Goal: Task Accomplishment & Management: Complete application form

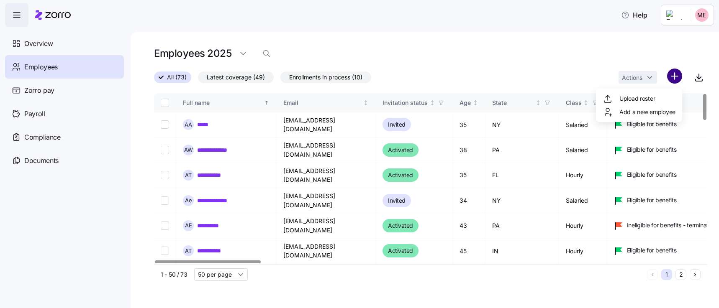
click at [671, 80] on html "**********" at bounding box center [359, 151] width 719 height 303
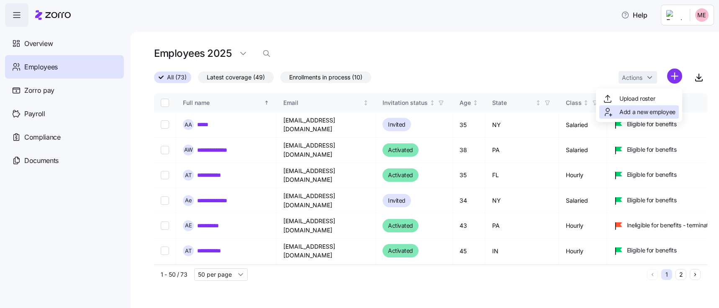
click at [650, 113] on span "Add a new employee" at bounding box center [647, 112] width 56 height 8
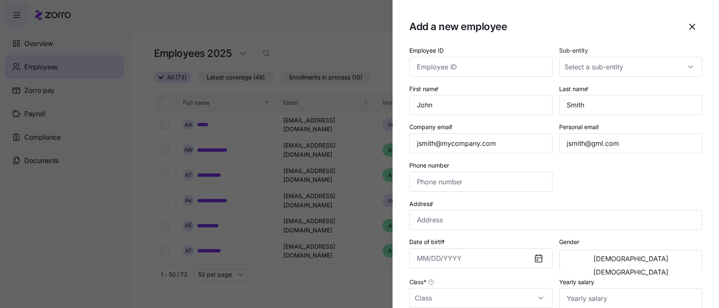
type input "[PHONE_NUMBER]"
type input "$656,665"
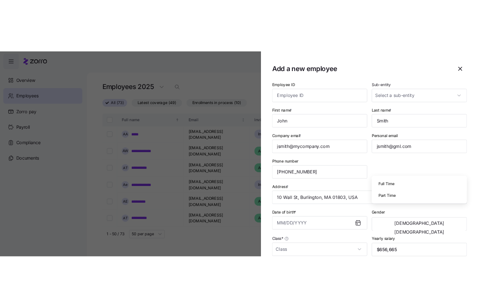
scroll to position [202, 0]
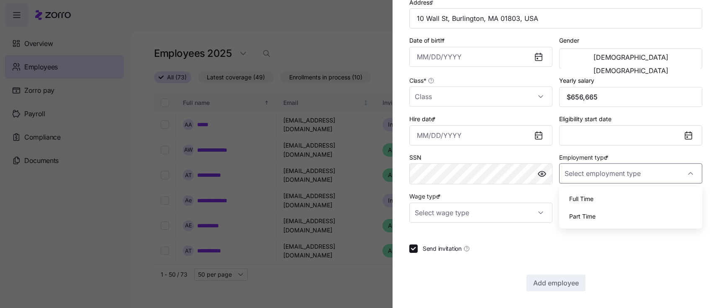
type input "Full Time"
type input "Salary"
checkbox input "false"
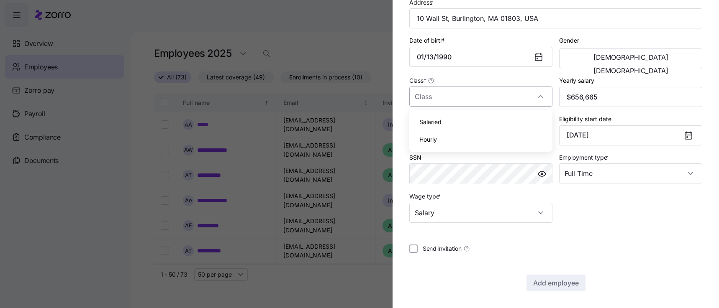
click at [434, 97] on input "Class *" at bounding box center [480, 97] width 143 height 20
click at [429, 99] on input "Class *" at bounding box center [480, 97] width 143 height 20
click at [434, 126] on div "Salaried" at bounding box center [481, 122] width 136 height 18
type input "Salaried"
click at [546, 282] on span "Add employee" at bounding box center [556, 283] width 46 height 10
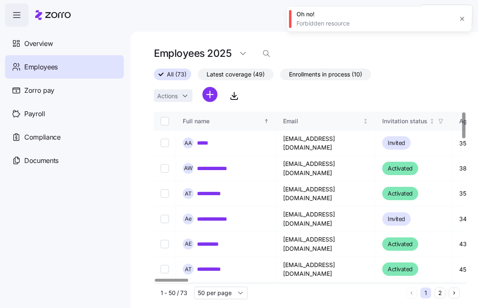
click at [460, 19] on icon "button" at bounding box center [462, 18] width 7 height 7
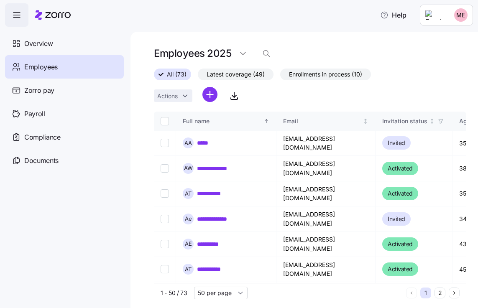
click at [210, 95] on html "**********" at bounding box center [239, 151] width 478 height 303
click at [193, 131] on span "Add a new employee" at bounding box center [183, 130] width 56 height 8
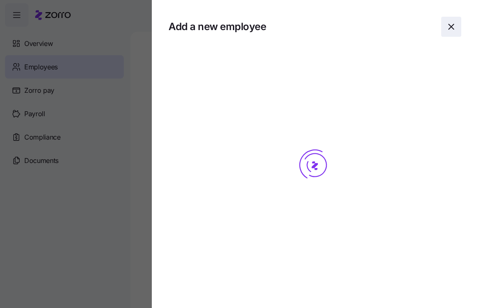
click at [453, 28] on icon "button" at bounding box center [452, 27] width 10 height 10
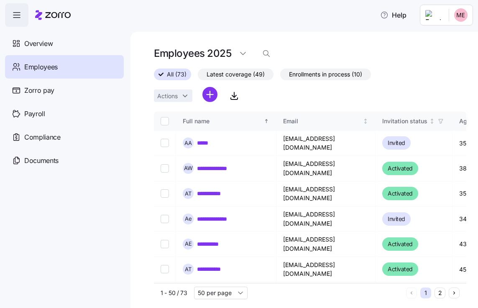
click at [210, 95] on html "**********" at bounding box center [239, 151] width 478 height 303
click at [199, 134] on span "Add a new employee" at bounding box center [183, 130] width 56 height 8
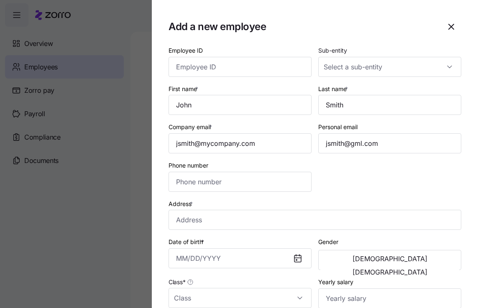
type input "[PHONE_NUMBER]"
type input "$656,665"
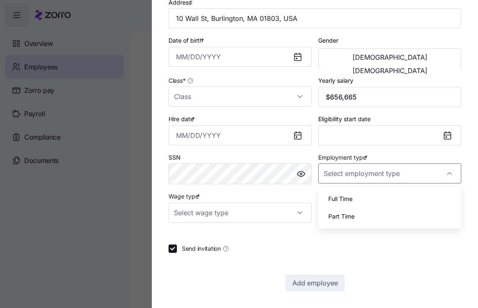
type input "Full Time"
type input "Salary"
checkbox input "false"
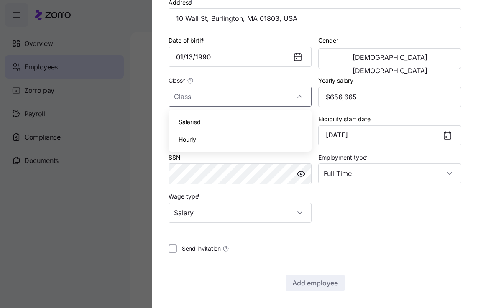
click at [195, 124] on span "Salaried" at bounding box center [190, 122] width 22 height 9
type input "Salaried"
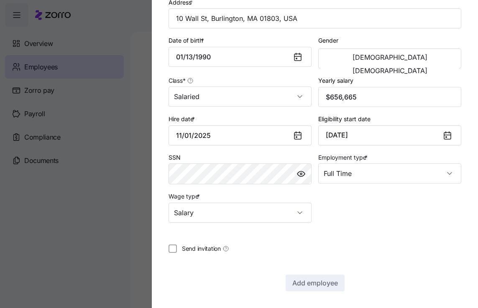
click at [195, 124] on div "Hire date *" at bounding box center [240, 130] width 143 height 32
click at [316, 285] on span "Add employee" at bounding box center [316, 283] width 46 height 10
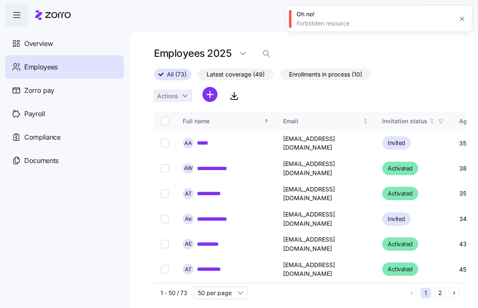
click at [464, 18] on icon "button" at bounding box center [462, 18] width 7 height 7
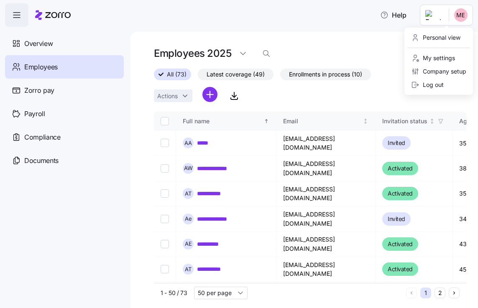
click at [457, 14] on html "**********" at bounding box center [239, 151] width 478 height 303
click at [443, 54] on div "My settings" at bounding box center [433, 58] width 44 height 9
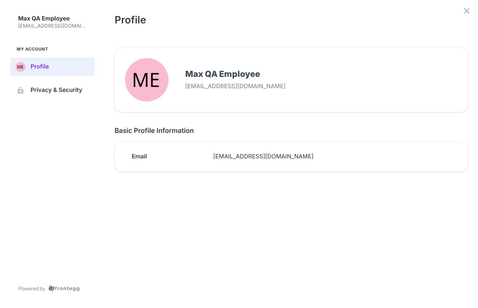
click at [86, 26] on p "[EMAIL_ADDRESS][DOMAIN_NAME]" at bounding box center [53, 26] width 70 height 7
click at [58, 27] on p "[EMAIL_ADDRESS][DOMAIN_NAME]" at bounding box center [53, 26] width 70 height 7
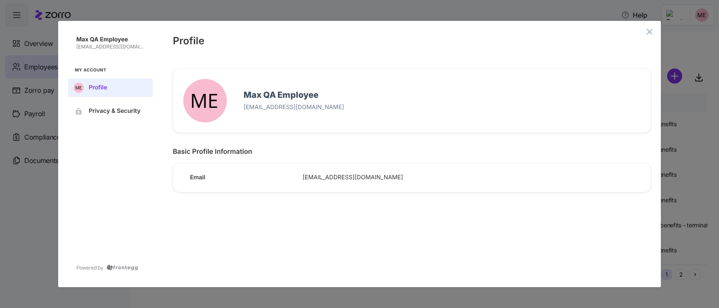
click at [44, 192] on div "Max QA Employee [EMAIL_ADDRESS][DOMAIN_NAME] My Account Profile Privacy & Secur…" at bounding box center [359, 154] width 719 height 308
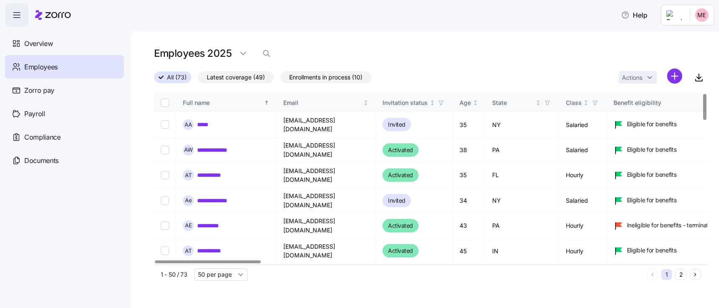
click at [701, 17] on html "**********" at bounding box center [359, 151] width 719 height 303
click at [484, 47] on html "**********" at bounding box center [359, 151] width 719 height 303
click at [680, 73] on html "**********" at bounding box center [359, 151] width 719 height 303
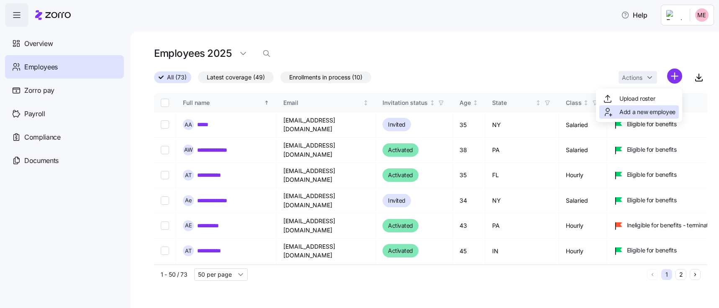
click at [653, 114] on span "Add a new employee" at bounding box center [647, 112] width 56 height 8
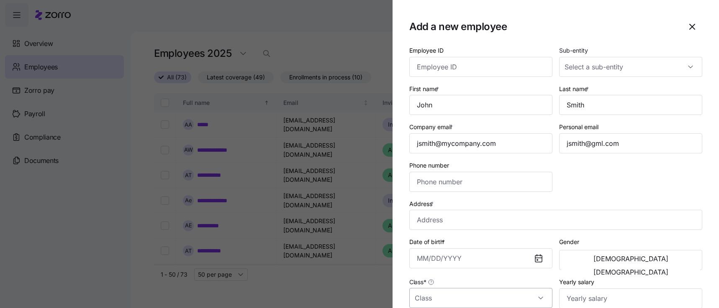
type input "[PHONE_NUMBER]"
type input "$656,665"
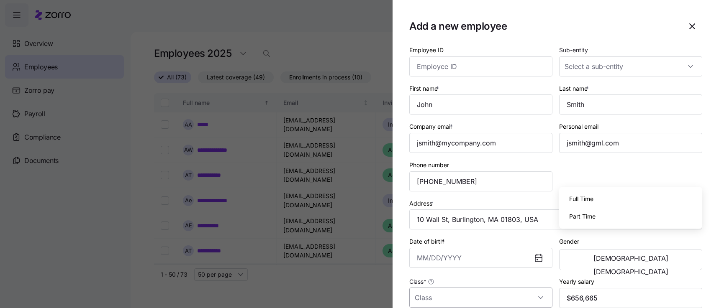
scroll to position [202, 0]
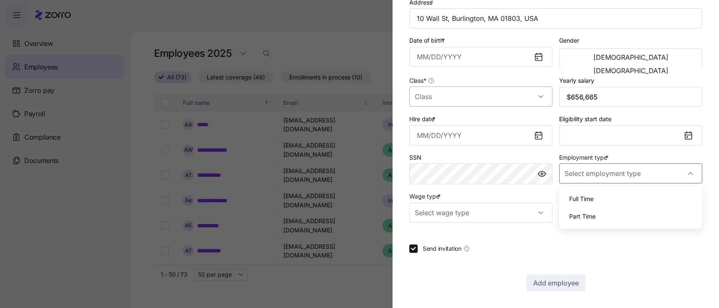
type input "Full Time"
type input "Salary"
checkbox input "false"
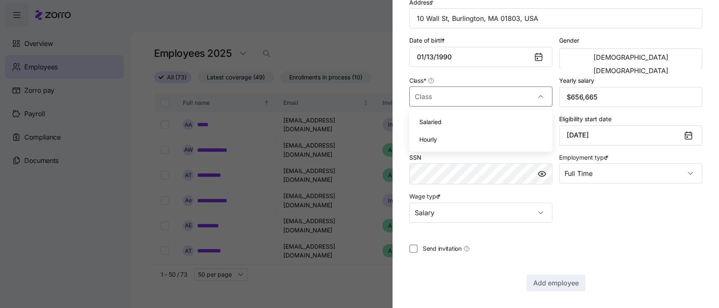
click at [463, 142] on div "Hourly" at bounding box center [481, 140] width 136 height 18
type input "Hourly"
